Goal: Find specific page/section: Find specific page/section

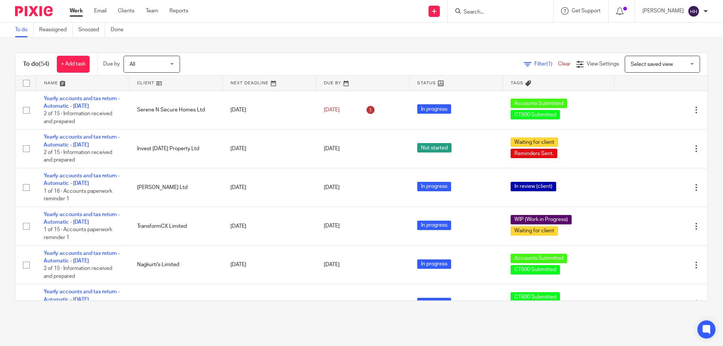
scroll to position [360, 0]
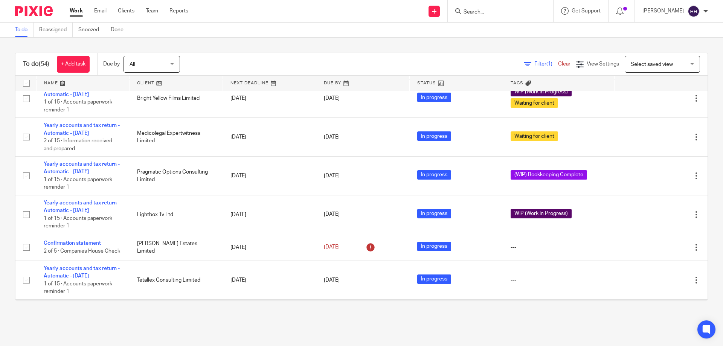
click at [511, 20] on div at bounding box center [500, 11] width 105 height 22
click at [515, 12] on input "Search" at bounding box center [497, 12] width 68 height 7
type input "o"
type input "iri"
click at [469, 31] on link at bounding box center [530, 32] width 137 height 17
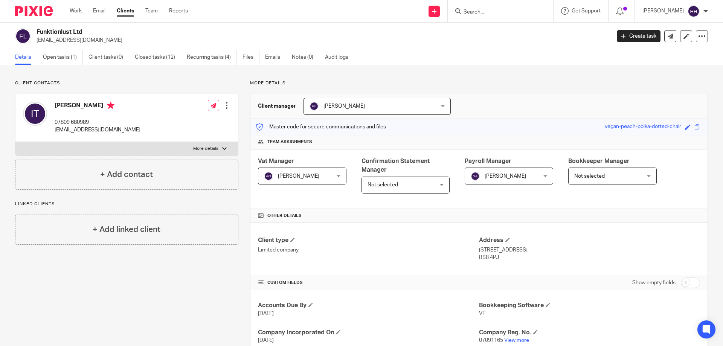
click at [46, 11] on img at bounding box center [34, 11] width 38 height 10
